Goal: Transaction & Acquisition: Download file/media

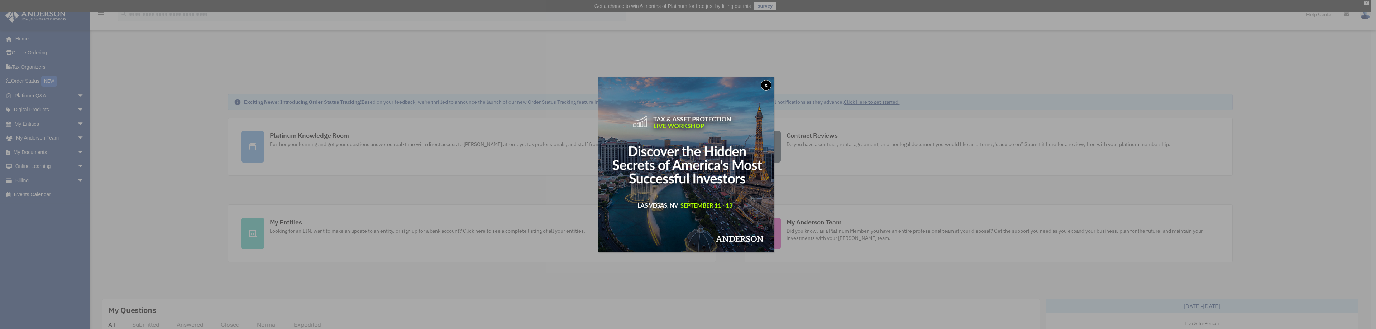
click at [770, 85] on button "x" at bounding box center [766, 85] width 11 height 11
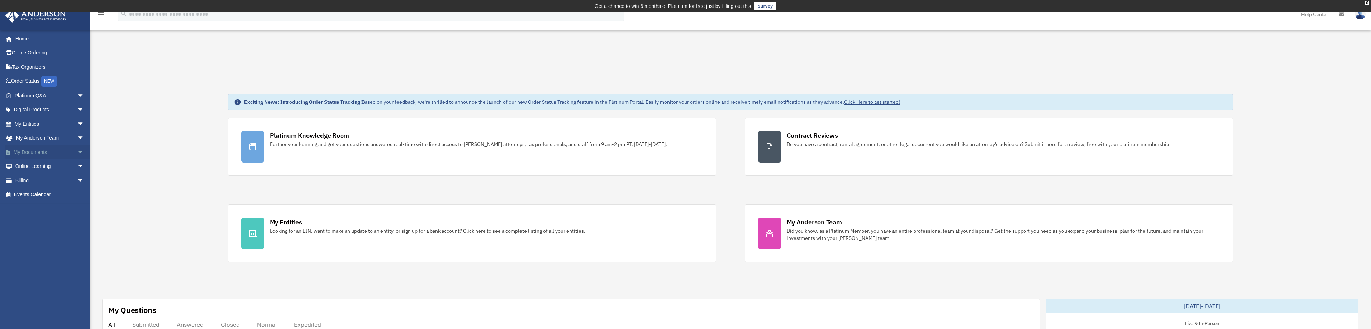
click at [52, 150] on link "My Documents arrow_drop_down" at bounding box center [50, 152] width 90 height 14
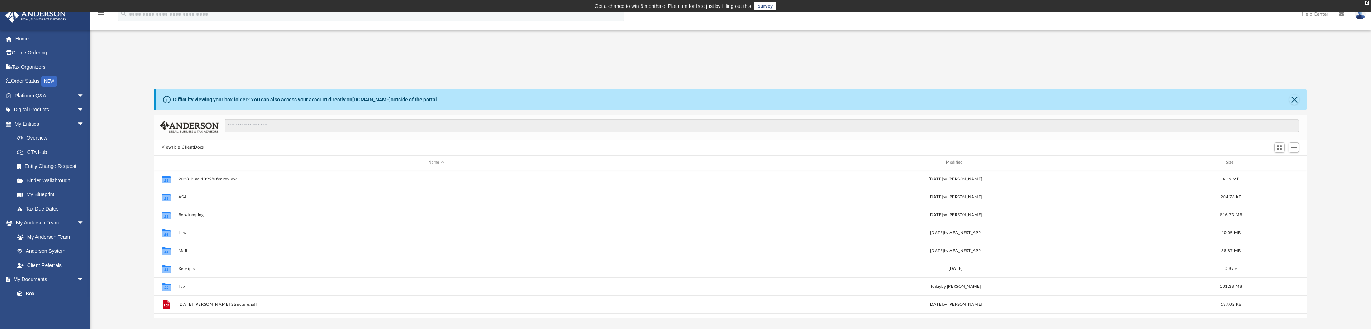
scroll to position [158, 1147]
click at [956, 162] on div "Modified" at bounding box center [955, 162] width 516 height 6
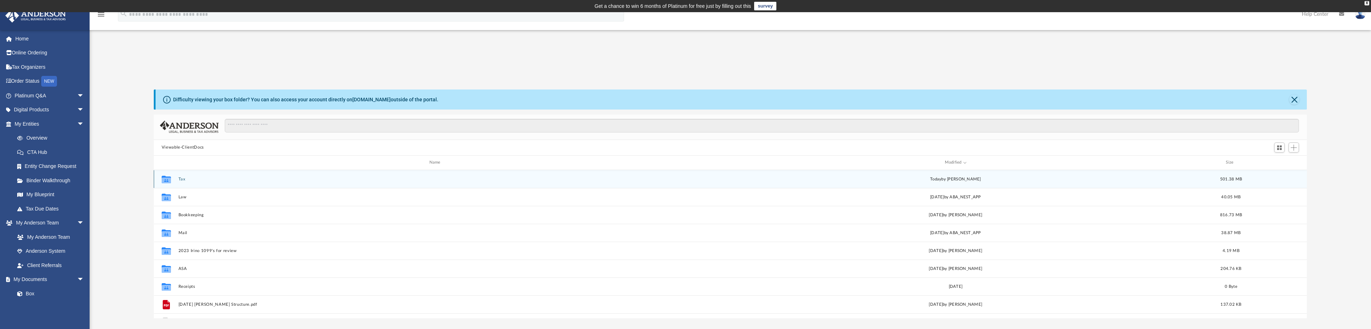
click at [180, 180] on button "Tax" at bounding box center [436, 179] width 516 height 5
click at [182, 180] on button "Irino International Investments, LLC" at bounding box center [437, 179] width 518 height 5
click at [182, 180] on button "2023" at bounding box center [437, 179] width 518 height 5
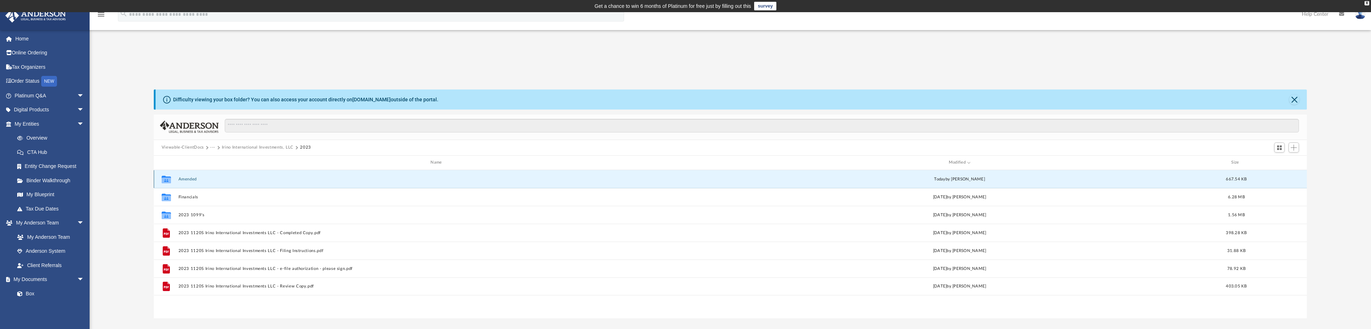
click at [187, 179] on button "Amended" at bounding box center [437, 179] width 518 height 5
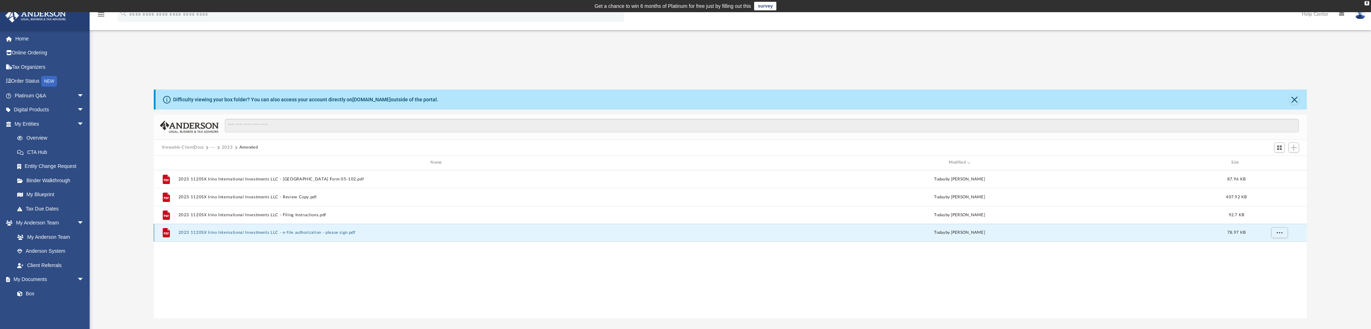
click at [246, 232] on button "2023 1120SX Irino International Investments LLC - e-file authorization - please…" at bounding box center [437, 232] width 518 height 5
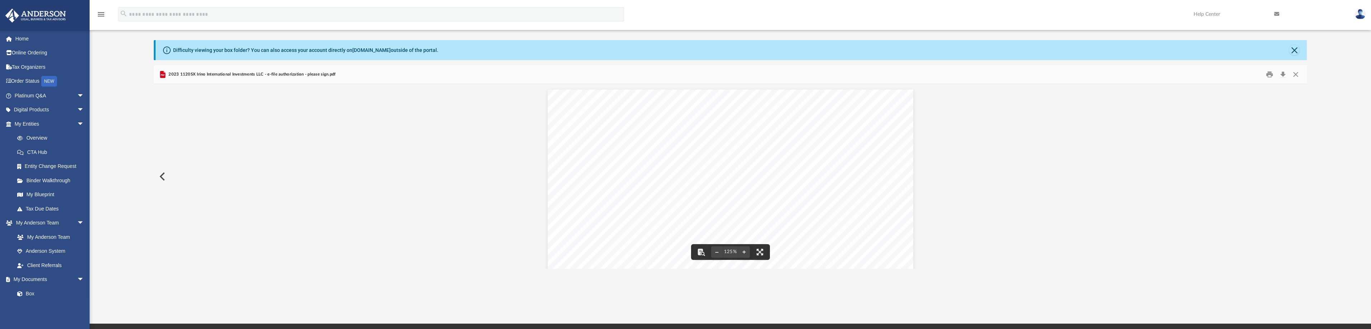
scroll to position [0, 0]
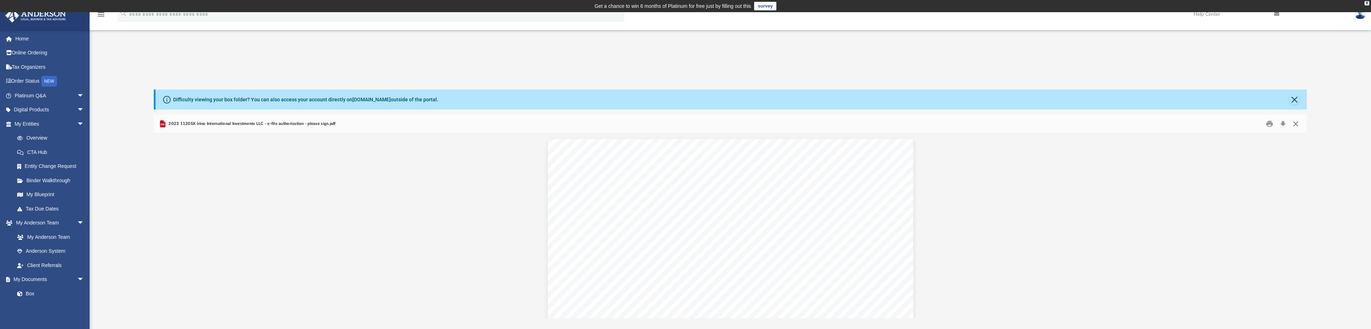
click at [1295, 123] on button "Close" at bounding box center [1295, 123] width 13 height 11
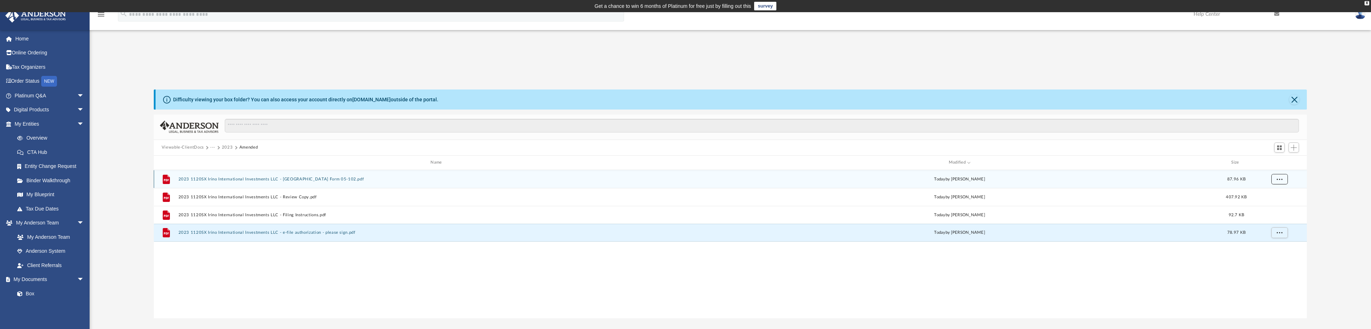
click at [1282, 178] on button "More options" at bounding box center [1279, 179] width 16 height 11
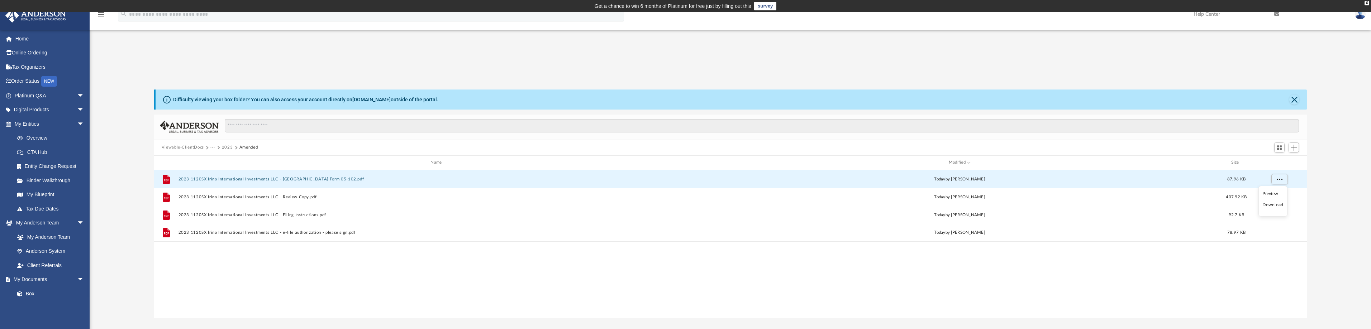
click at [1275, 204] on li "Download" at bounding box center [1272, 205] width 21 height 8
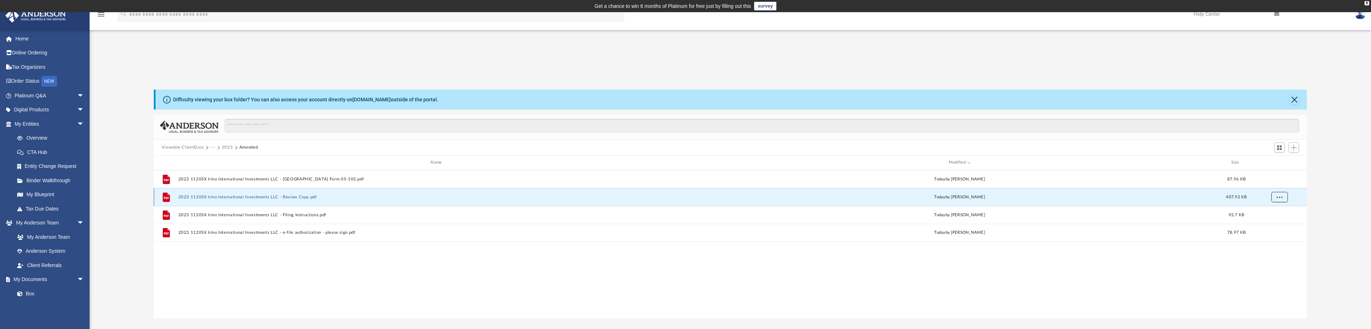
click at [1281, 195] on span "More options" at bounding box center [1279, 197] width 6 height 4
click at [1272, 223] on li "Download" at bounding box center [1272, 223] width 21 height 8
click at [1282, 215] on button "More options" at bounding box center [1279, 215] width 16 height 11
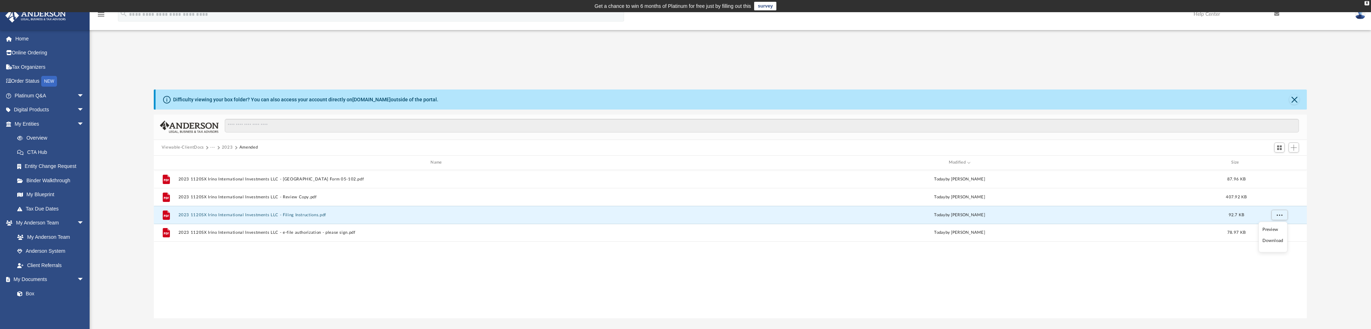
click at [1275, 238] on li "Download" at bounding box center [1272, 241] width 21 height 8
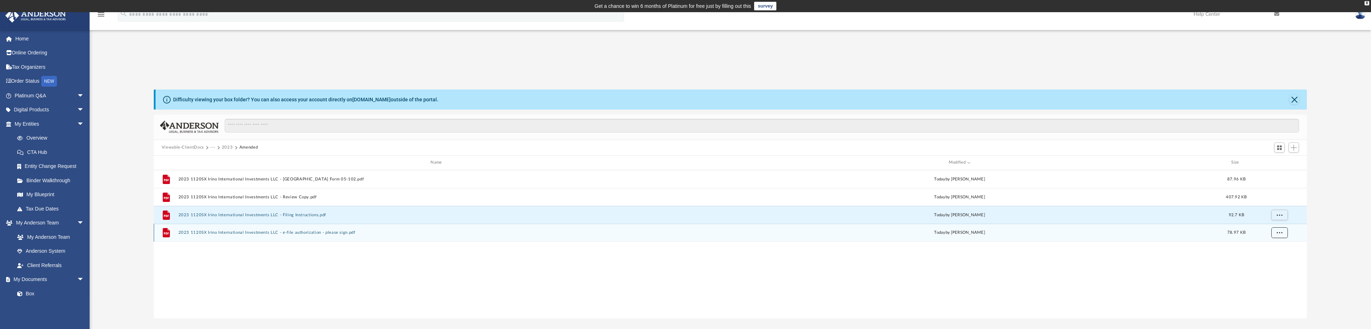
click at [1280, 235] on button "More options" at bounding box center [1279, 233] width 16 height 11
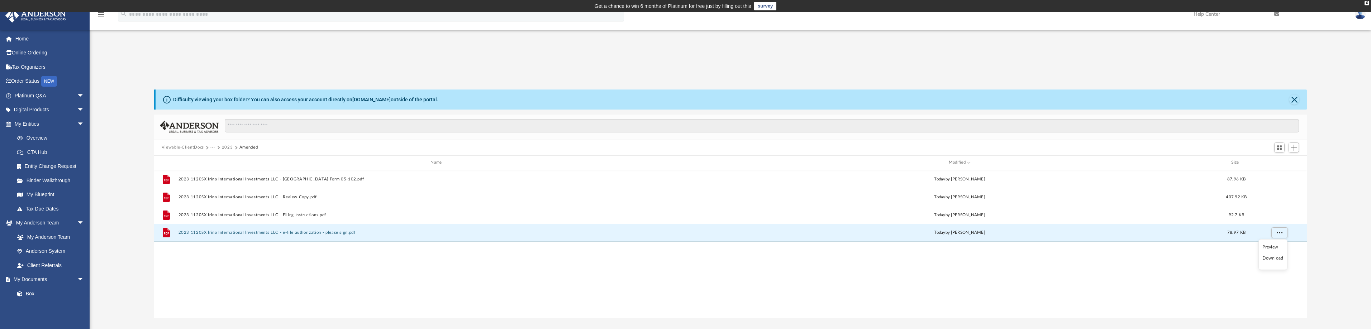
click at [1272, 259] on li "Download" at bounding box center [1272, 259] width 21 height 8
